Goal: Task Accomplishment & Management: Use online tool/utility

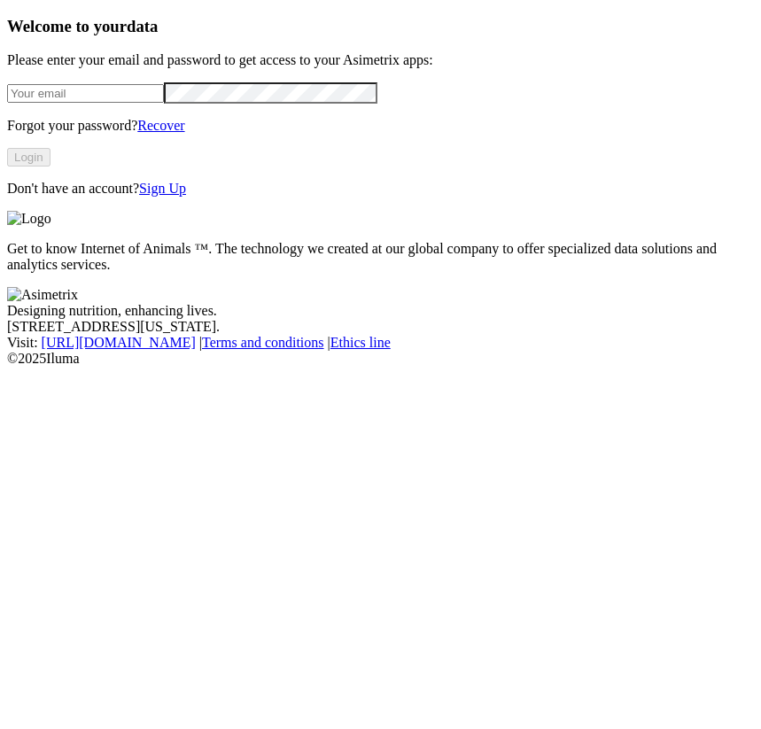
click at [125, 161] on div "Welcome to your data Please enter your email and password to get access to your…" at bounding box center [380, 107] width 747 height 180
click at [125, 103] on div at bounding box center [380, 92] width 747 height 20
click at [124, 103] on form at bounding box center [380, 92] width 747 height 20
click at [120, 103] on input "email" at bounding box center [85, 93] width 157 height 19
type input "[PERSON_NAME][EMAIL_ADDRESS][PERSON_NAME][PERSON_NAME][DOMAIN_NAME]"
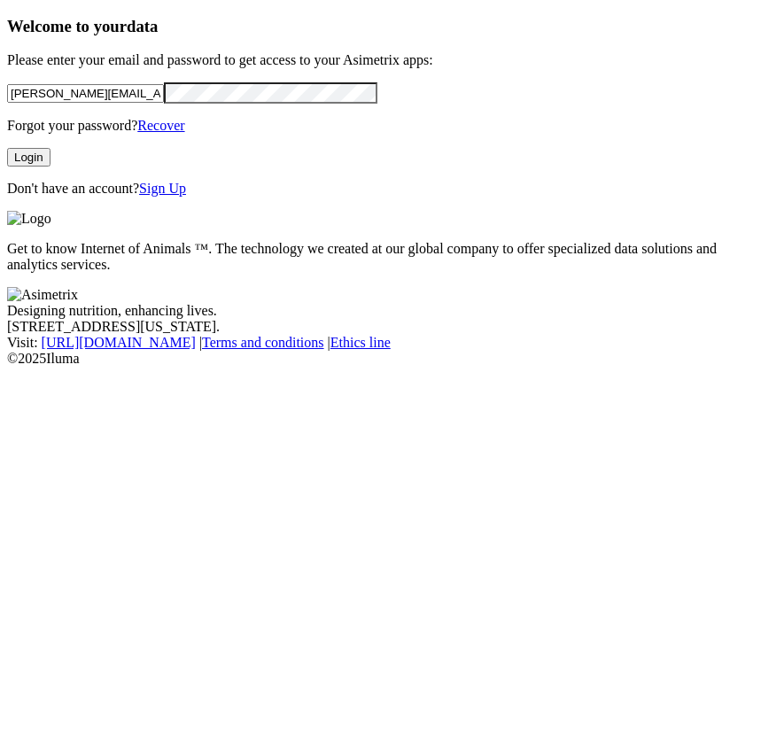
click at [51, 167] on button "Login" at bounding box center [28, 157] width 43 height 19
